Goal: Task Accomplishment & Management: Manage account settings

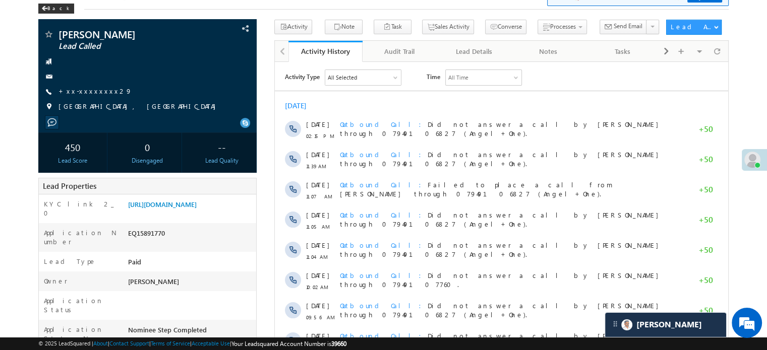
scroll to position [5057, 0]
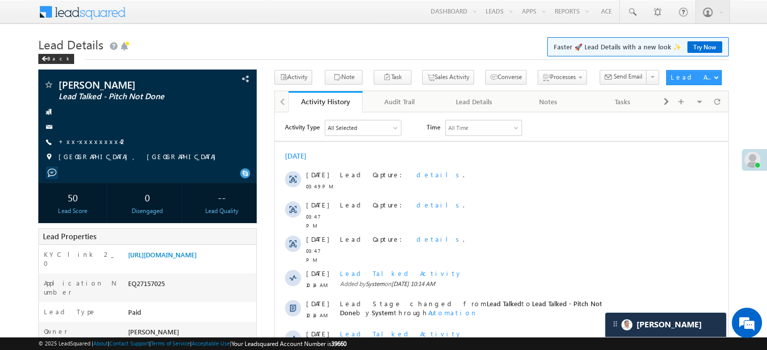
scroll to position [4182, 0]
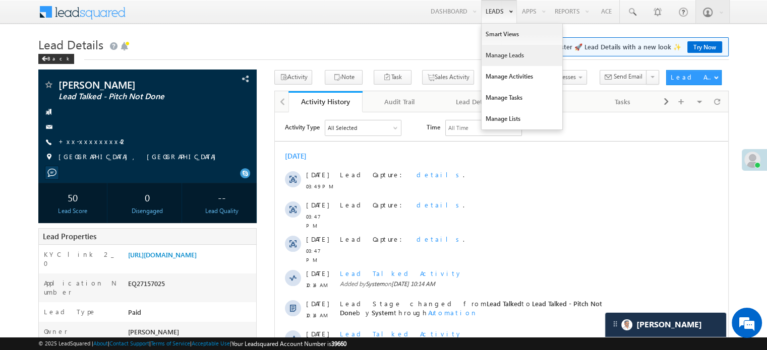
click at [504, 52] on link "Manage Leads" at bounding box center [521, 55] width 81 height 21
